Goal: Task Accomplishment & Management: Use online tool/utility

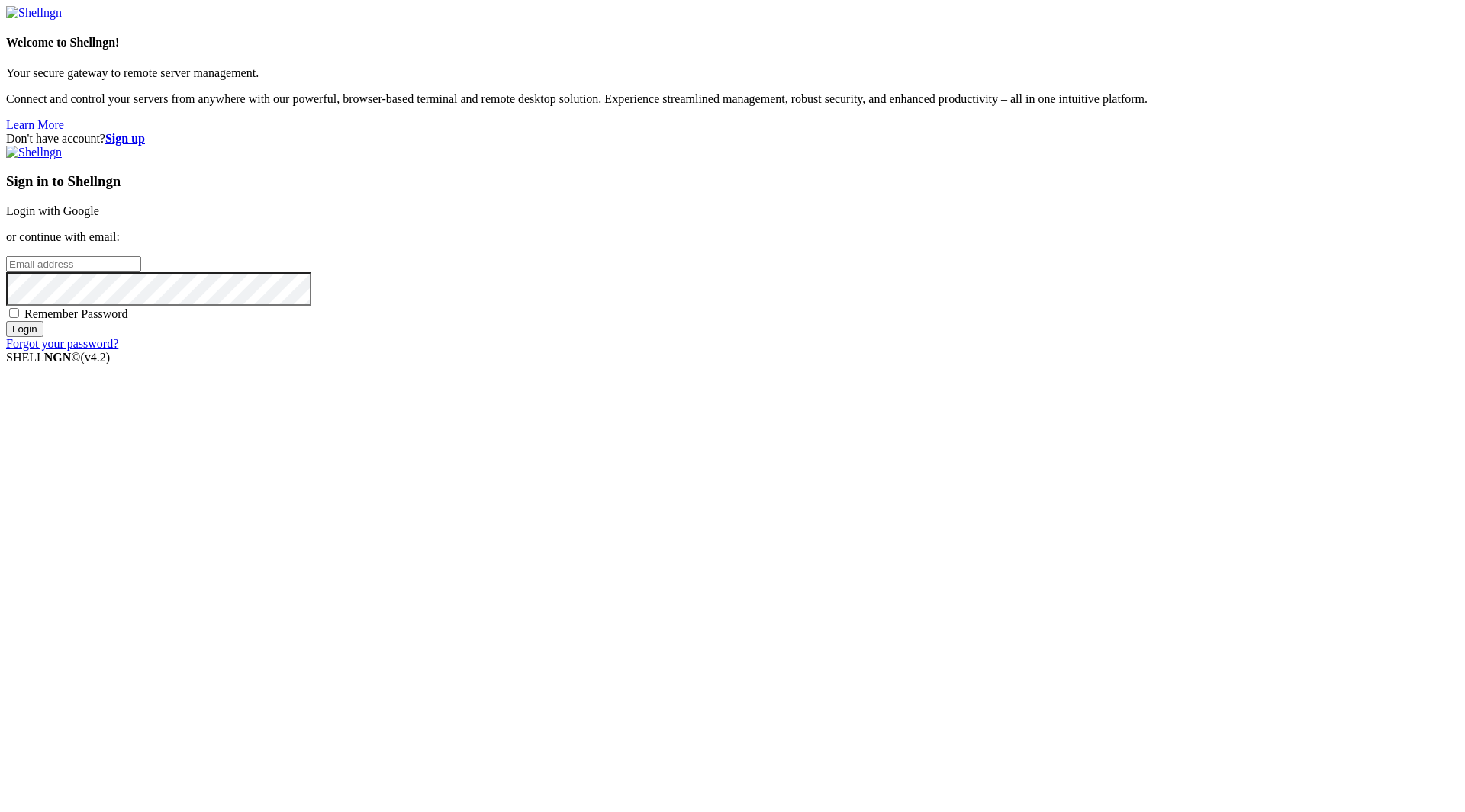
click at [726, 351] on div "Don't have account? Sign up Sign in to Shellngn Login with Google or continue w…" at bounding box center [732, 241] width 1453 height 219
click at [99, 218] on link "Login with Google" at bounding box center [52, 211] width 93 height 13
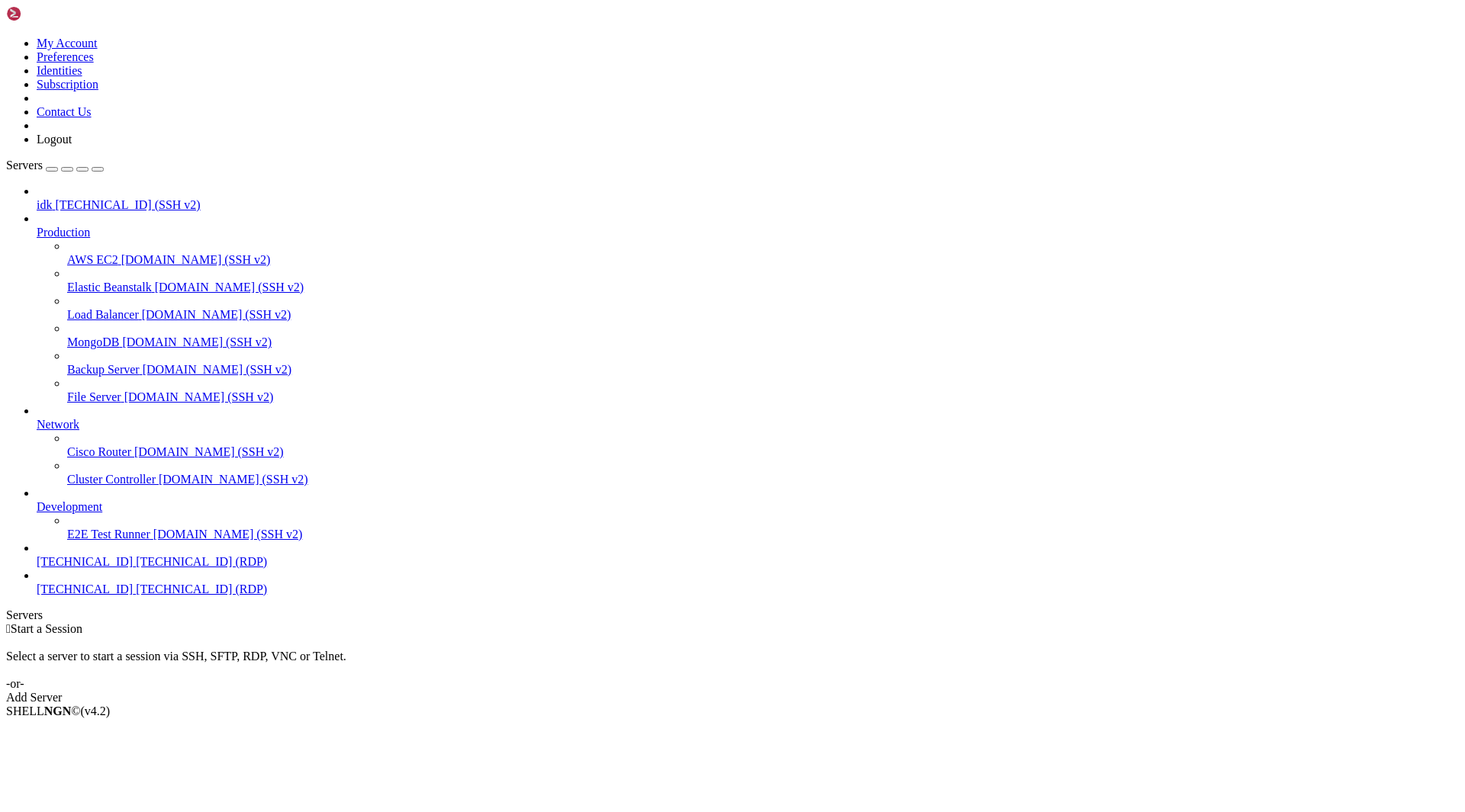
click at [63, 595] on span "[TECHNICAL_ID]" at bounding box center [85, 589] width 97 height 13
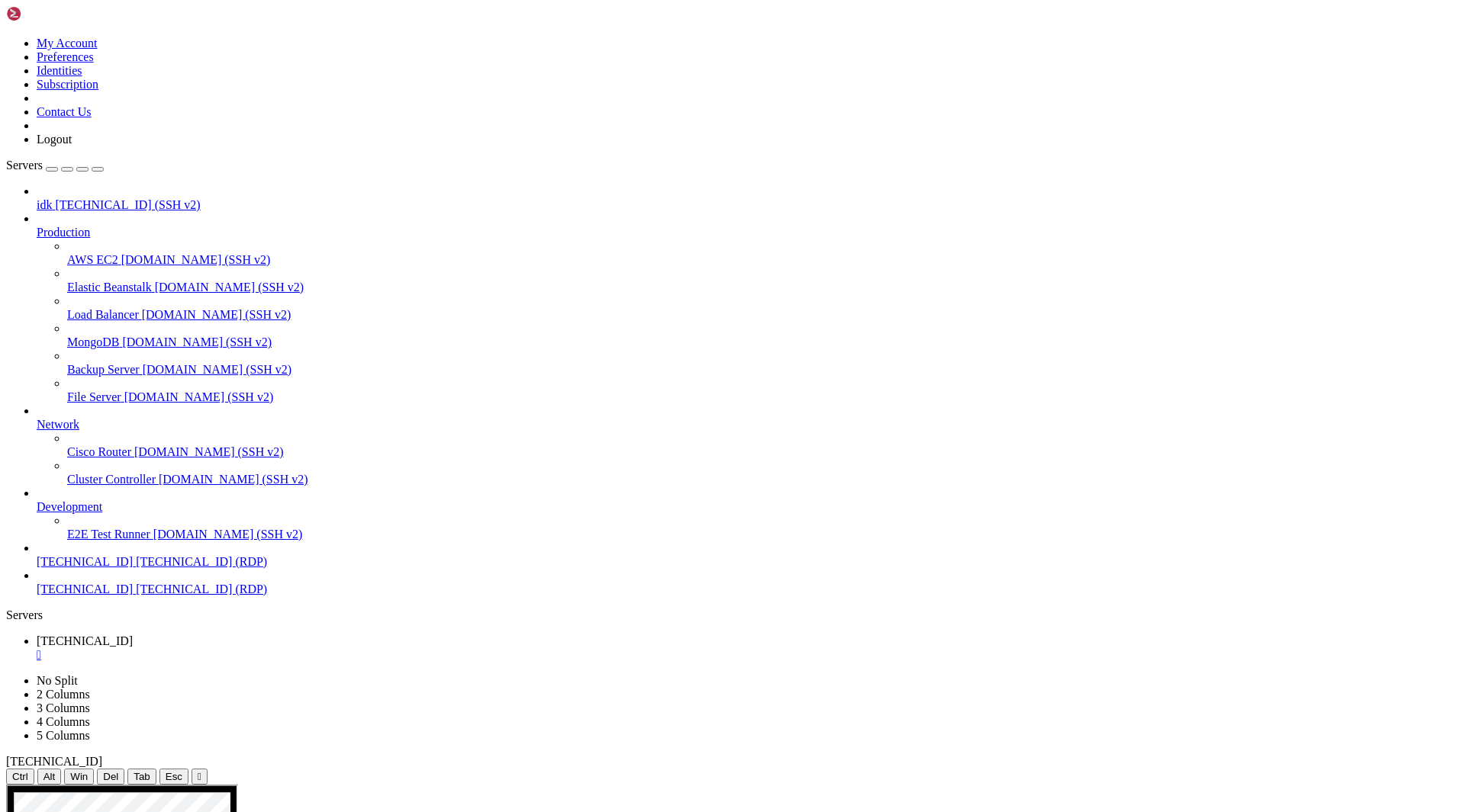
drag, startPoint x: 137, startPoint y: 1385, endPoint x: 147, endPoint y: 1391, distance: 11.7
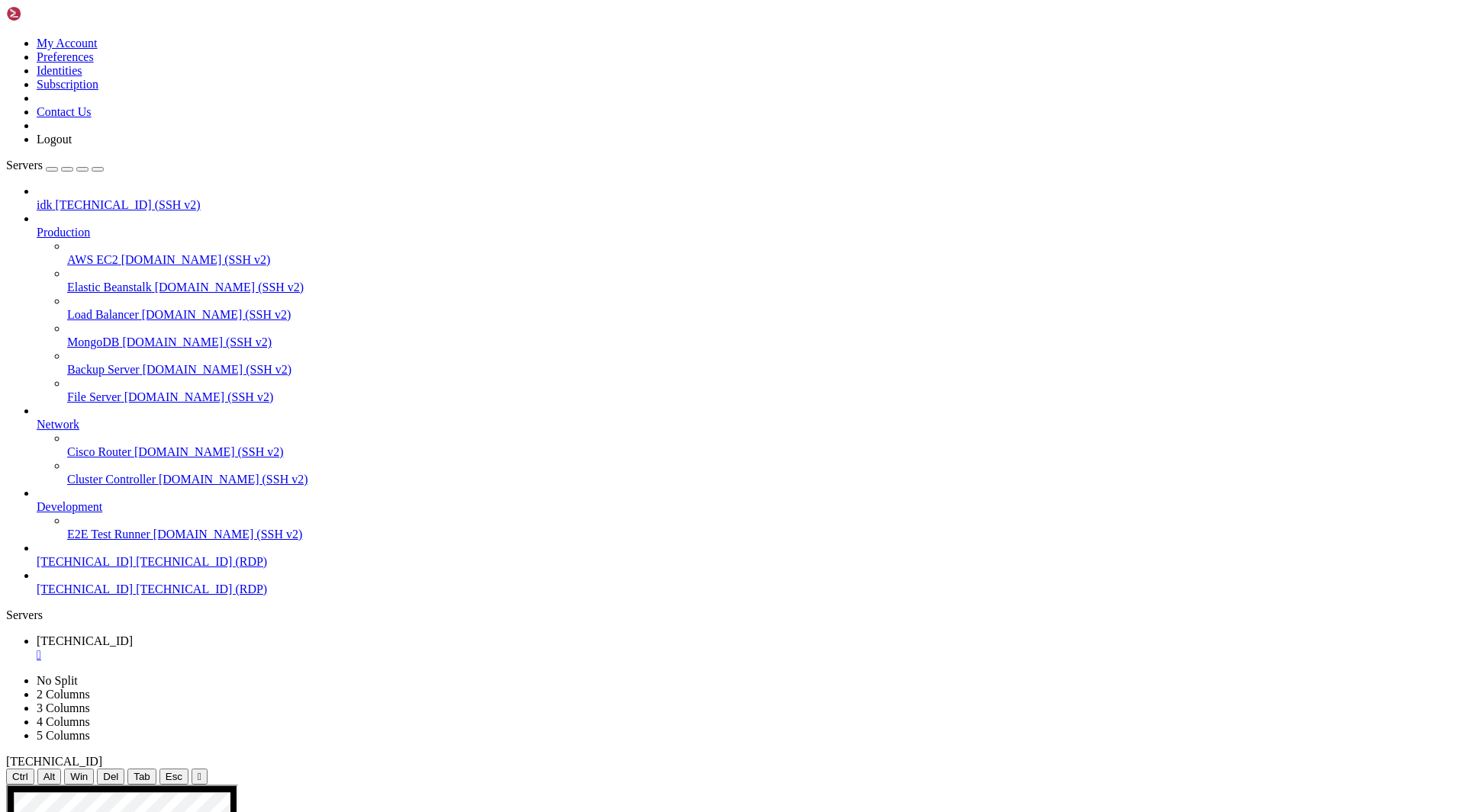
drag, startPoint x: 460, startPoint y: 1146, endPoint x: 681, endPoint y: 1317, distance: 279.4
